Goal: Task Accomplishment & Management: Manage account settings

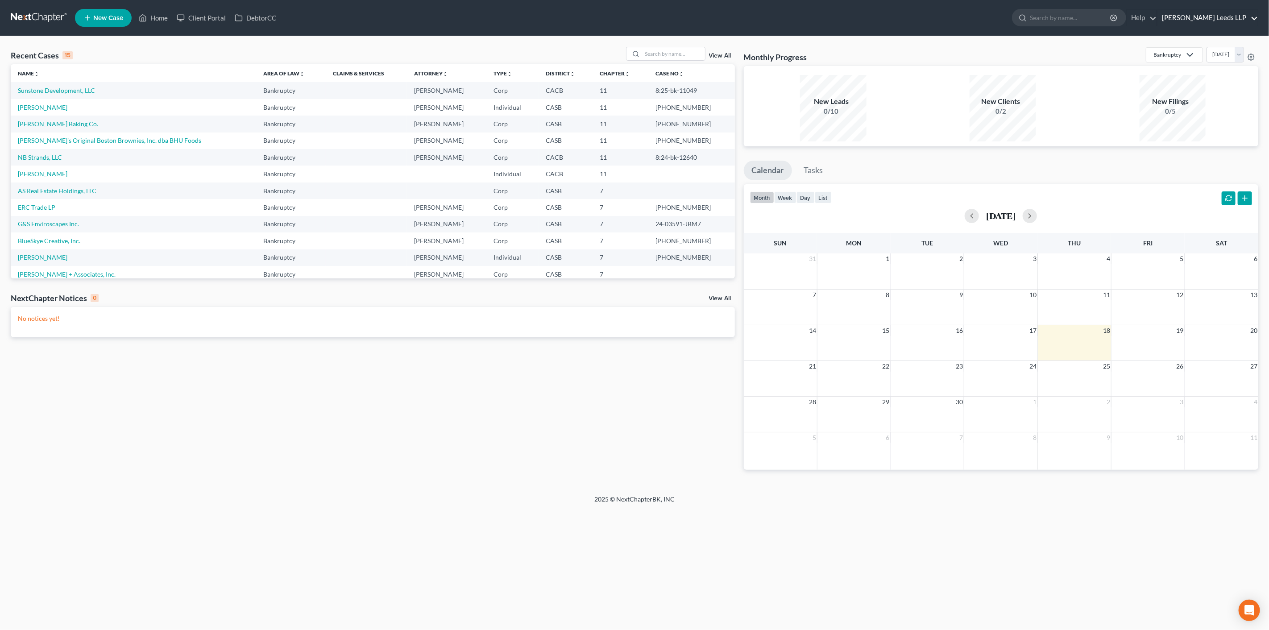
click at [1240, 20] on link "[PERSON_NAME] Leeds LLP" at bounding box center [1208, 18] width 100 height 16
click at [1216, 66] on link "My Account Settings" at bounding box center [1197, 64] width 122 height 15
select select "29"
select select "4"
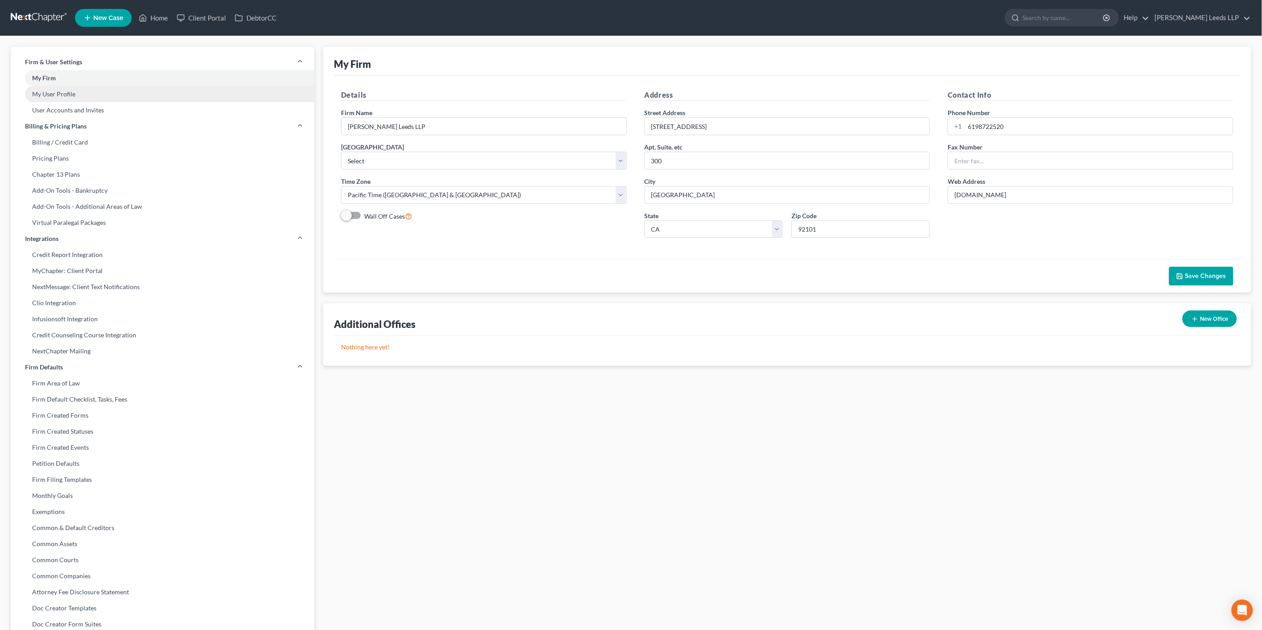
click at [96, 102] on link "My User Profile" at bounding box center [162, 94] width 303 height 16
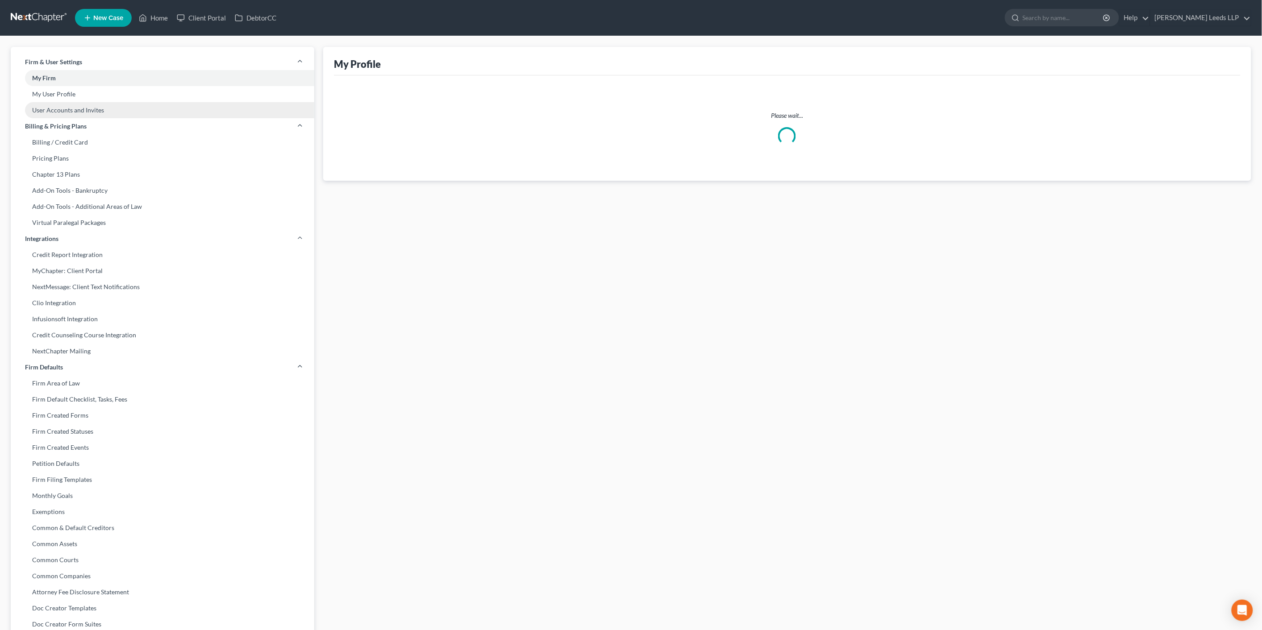
select select "4"
select select "paralegal"
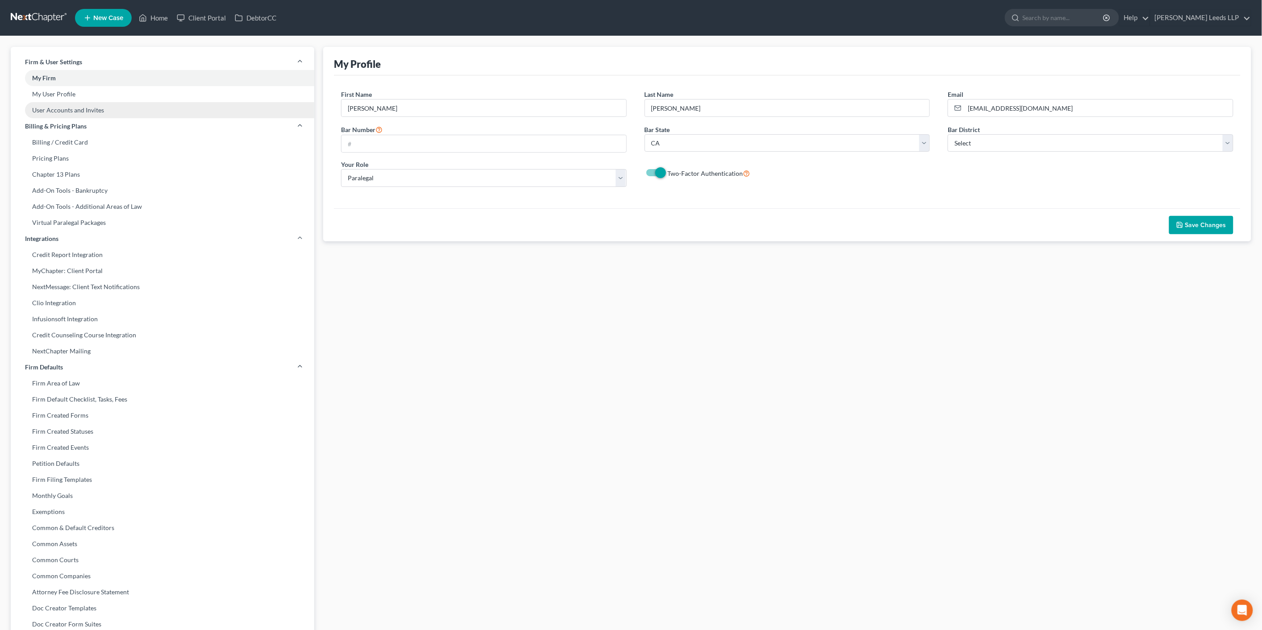
click at [90, 114] on link "User Accounts and Invites" at bounding box center [162, 110] width 303 height 16
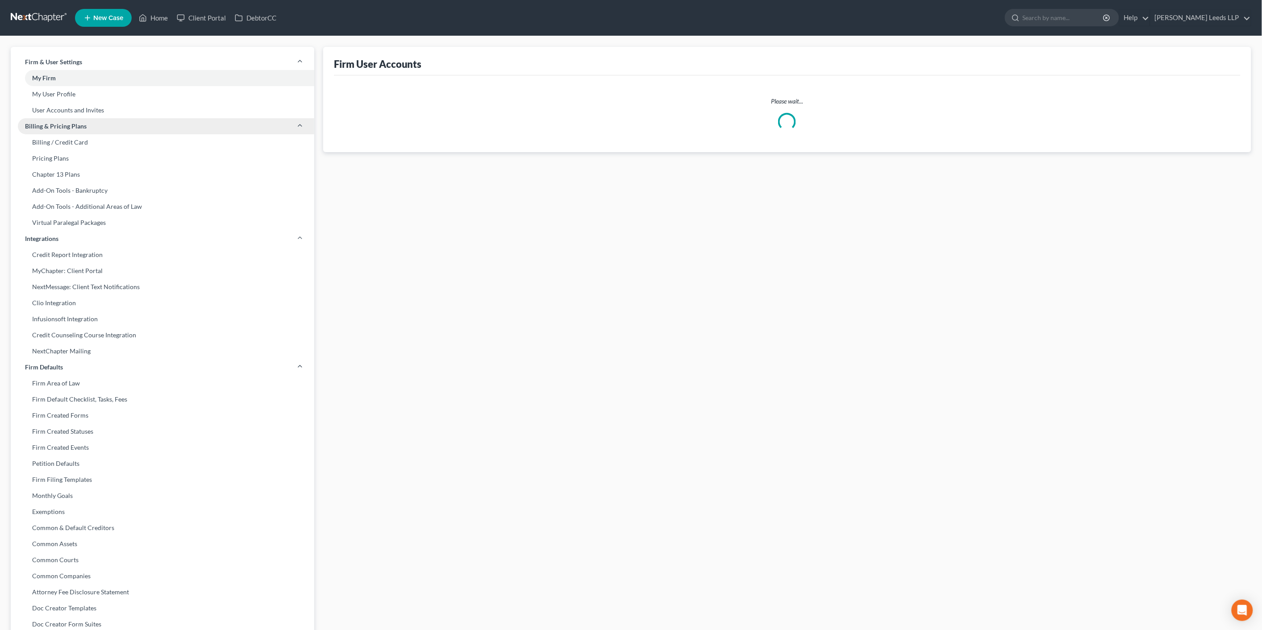
select select "1"
select select "0"
select select "1"
select select "0"
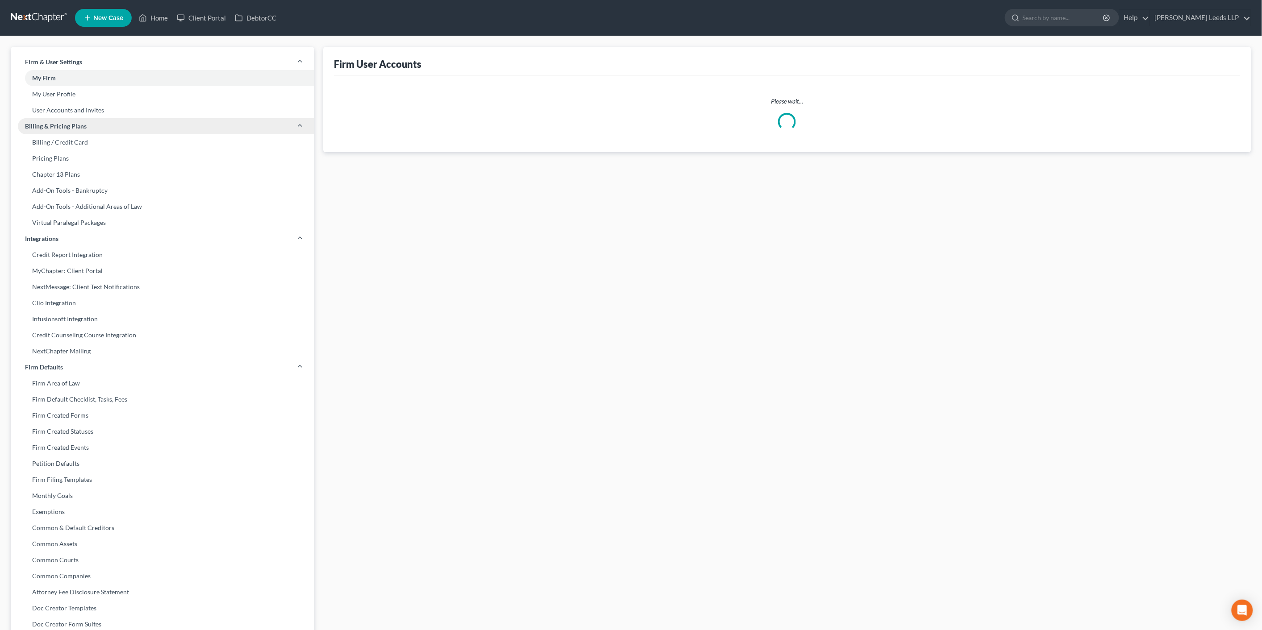
select select "0"
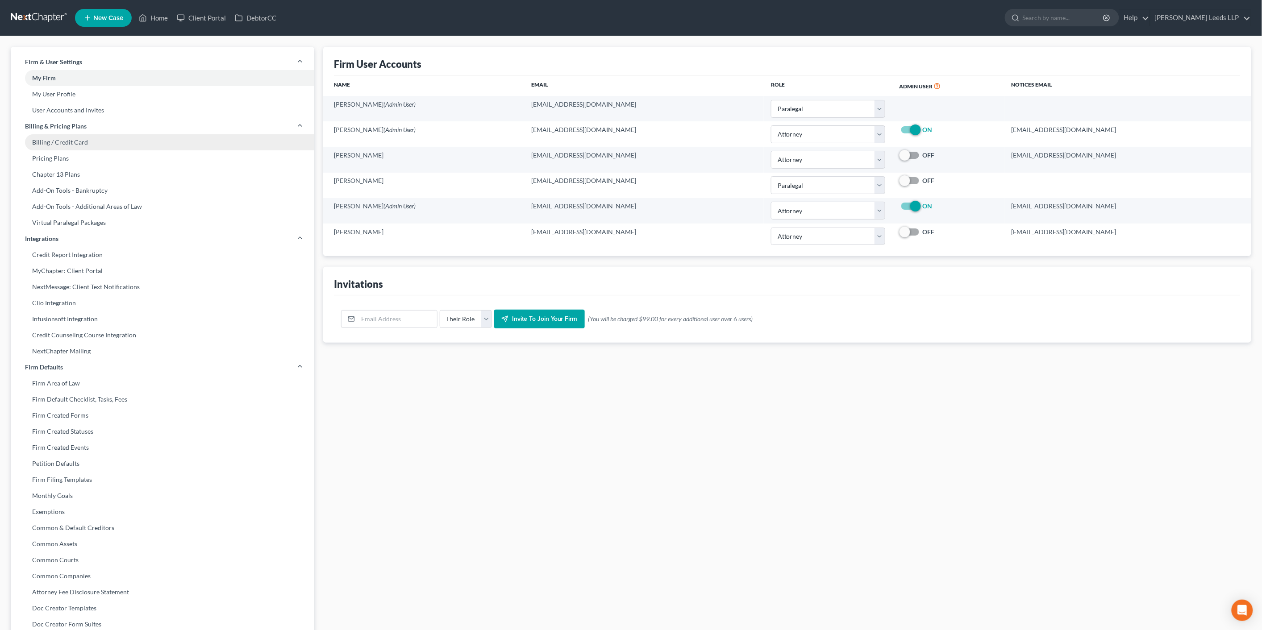
click at [77, 150] on link "Billing / Credit Card" at bounding box center [162, 142] width 303 height 16
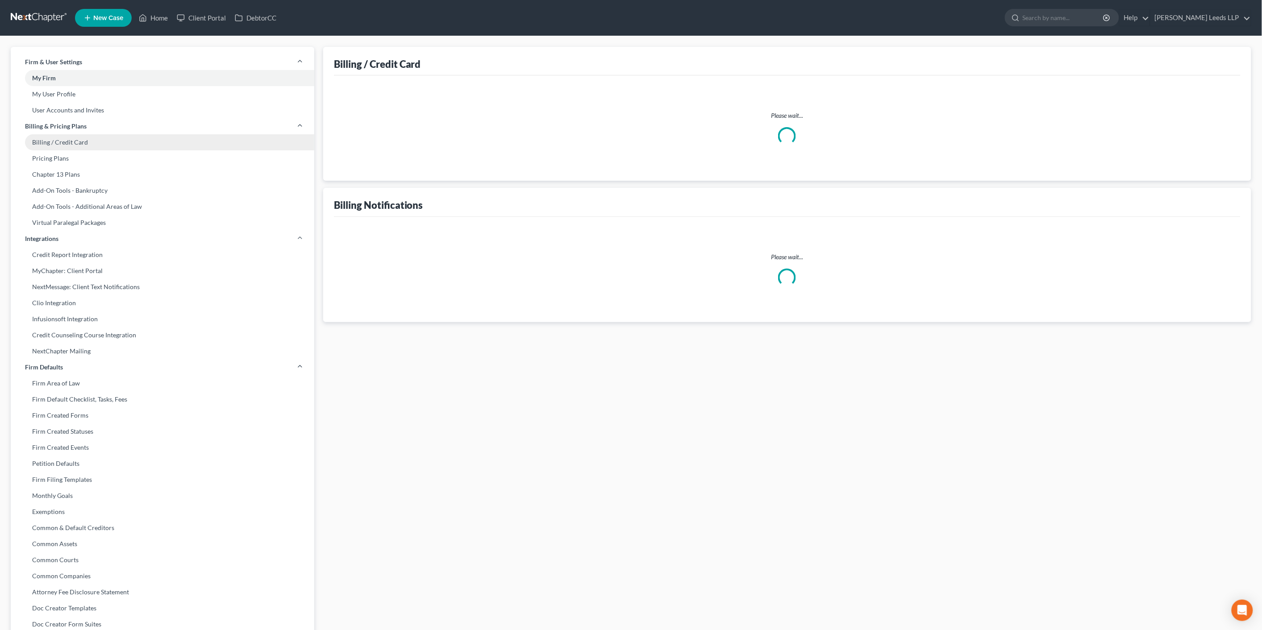
select select "4"
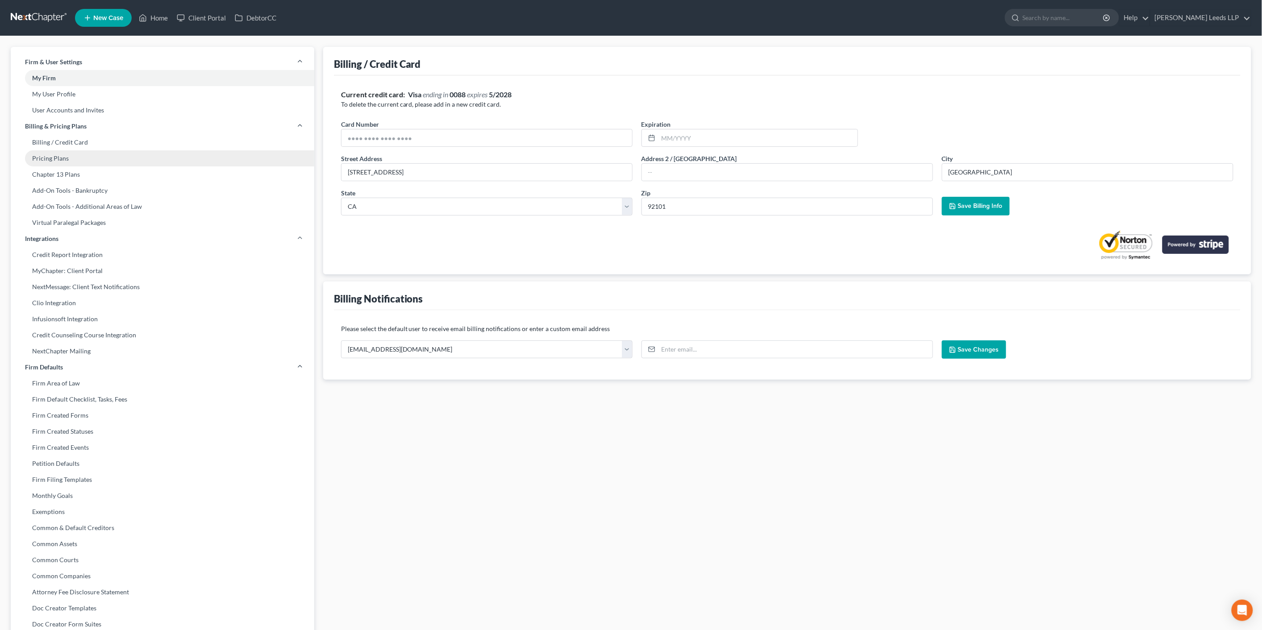
click at [72, 166] on link "Pricing Plans" at bounding box center [162, 158] width 303 height 16
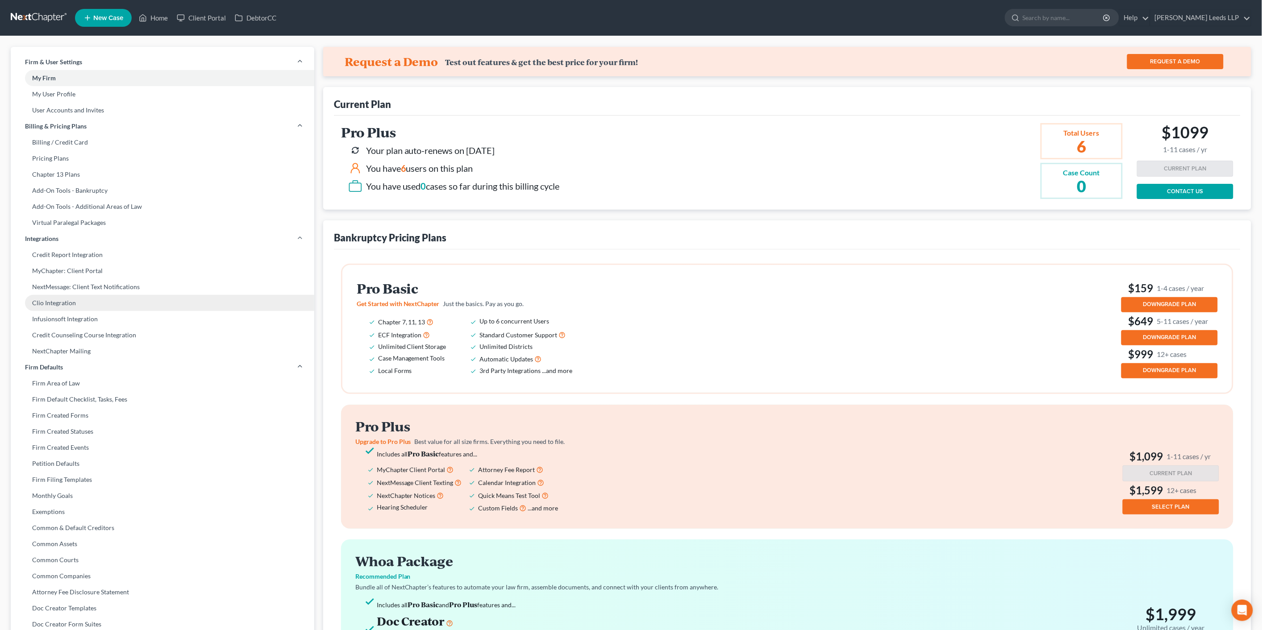
click at [67, 311] on link "Clio Integration" at bounding box center [162, 303] width 303 height 16
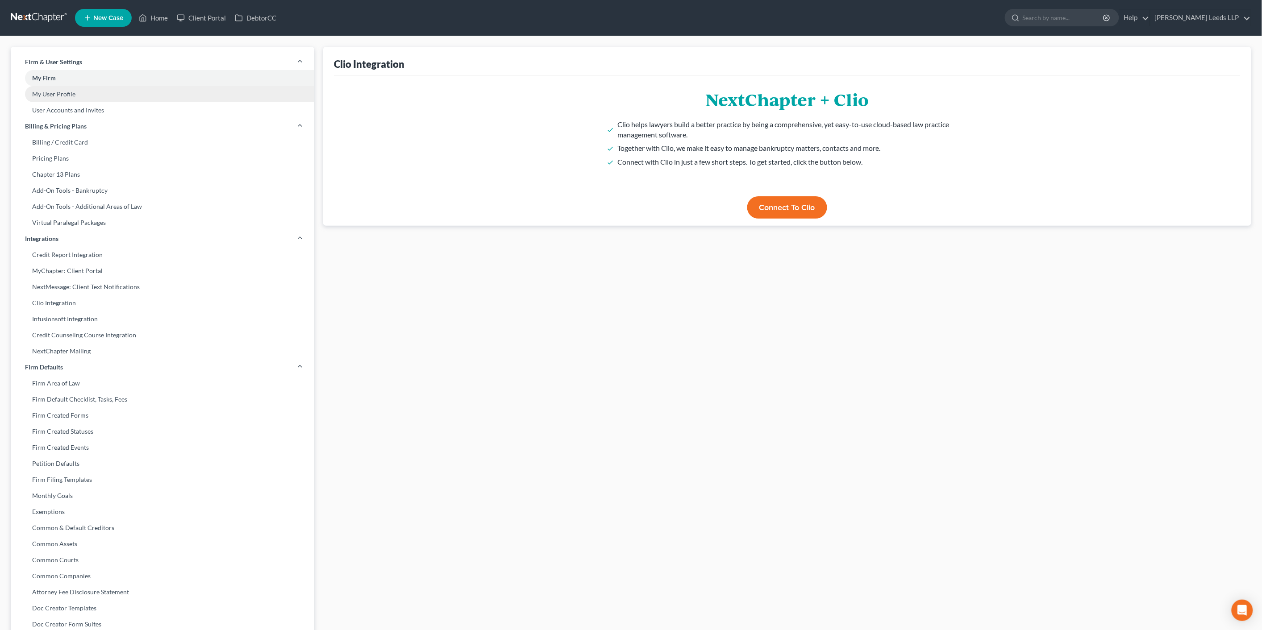
drag, startPoint x: 61, startPoint y: 93, endPoint x: 159, endPoint y: 91, distance: 98.6
click at [61, 93] on link "My User Profile" at bounding box center [162, 94] width 303 height 16
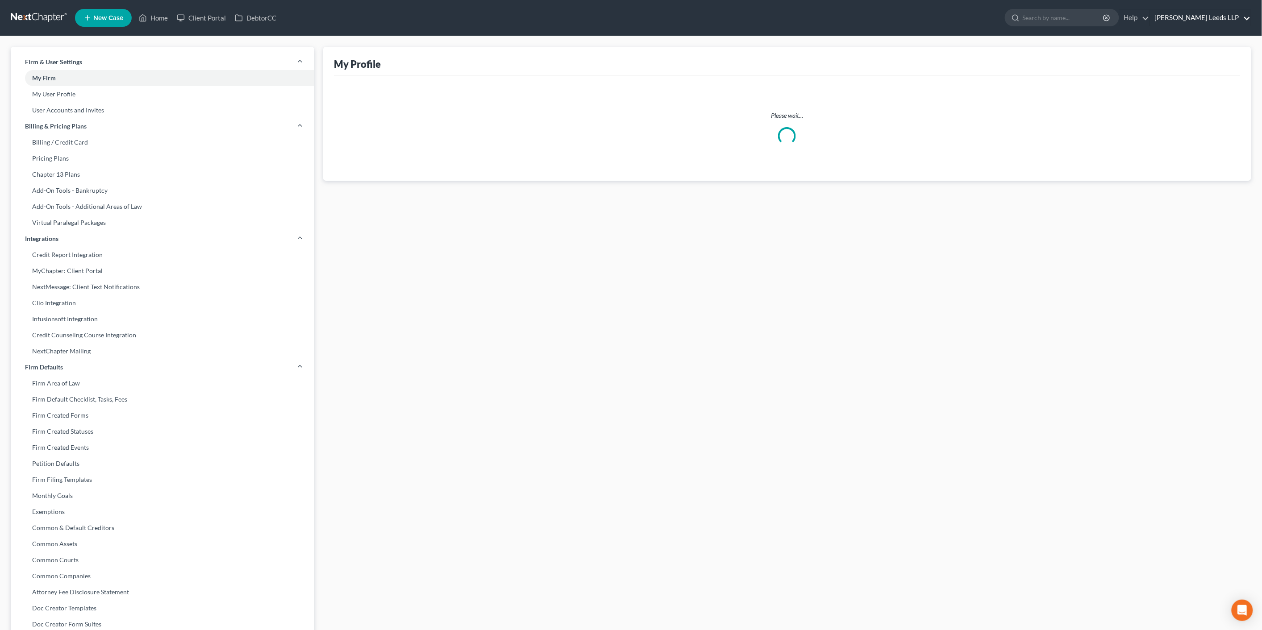
select select "4"
select select "paralegal"
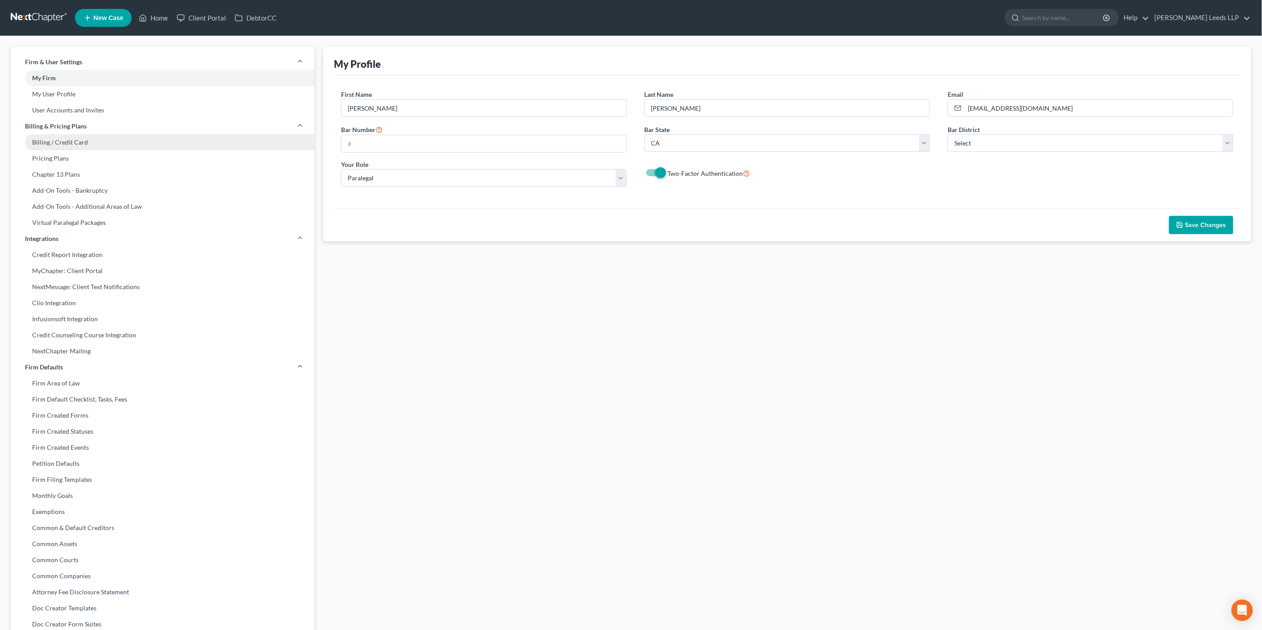
click at [57, 150] on link "Billing / Credit Card" at bounding box center [162, 142] width 303 height 16
select select "4"
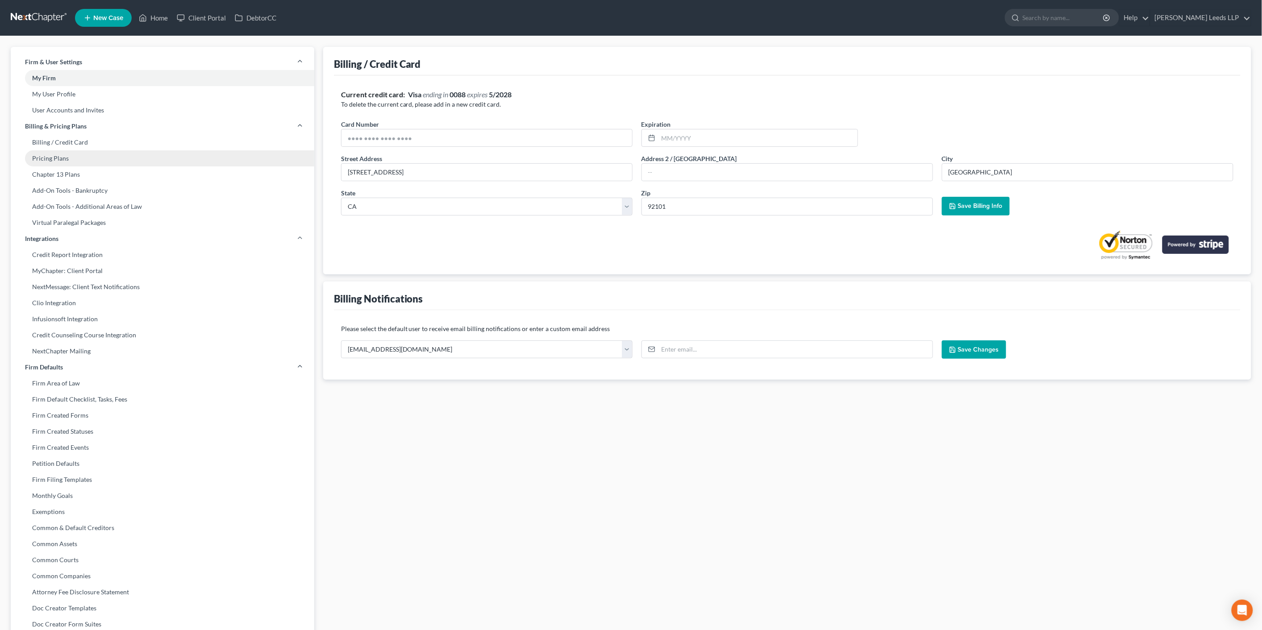
click at [54, 166] on link "Pricing Plans" at bounding box center [162, 158] width 303 height 16
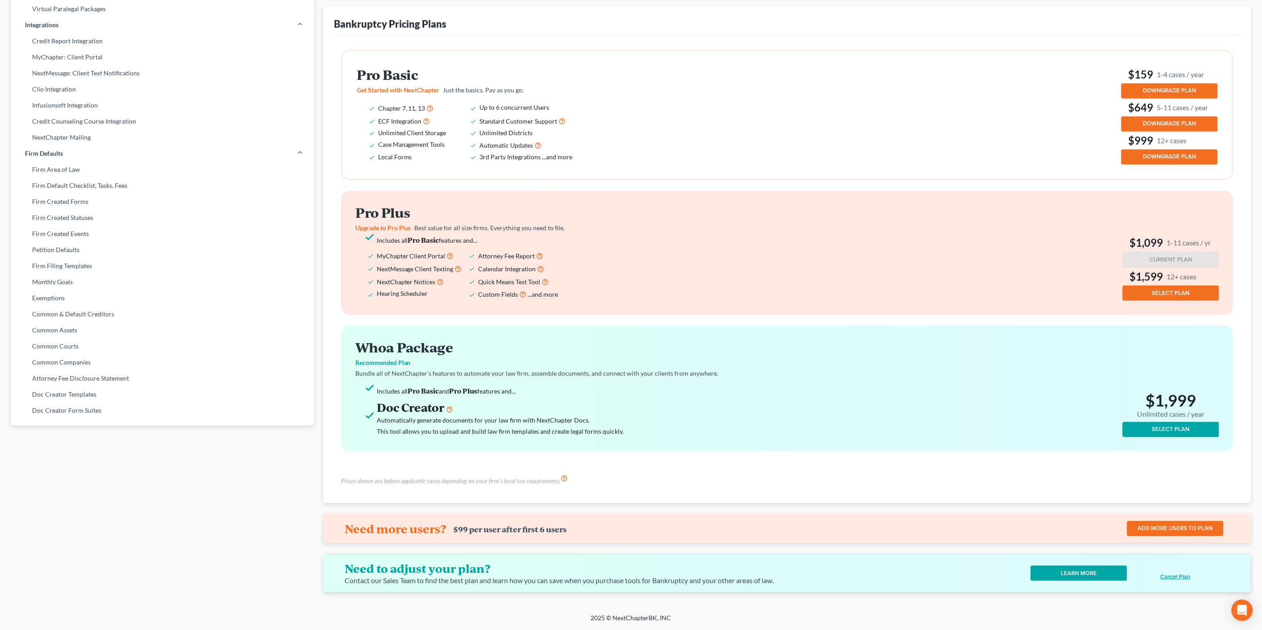
scroll to position [133, 0]
